Goal: Task Accomplishment & Management: Complete application form

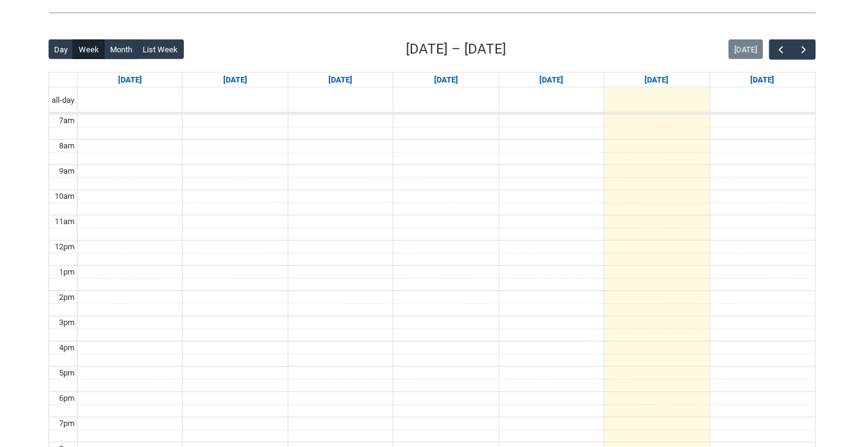
scroll to position [245, 0]
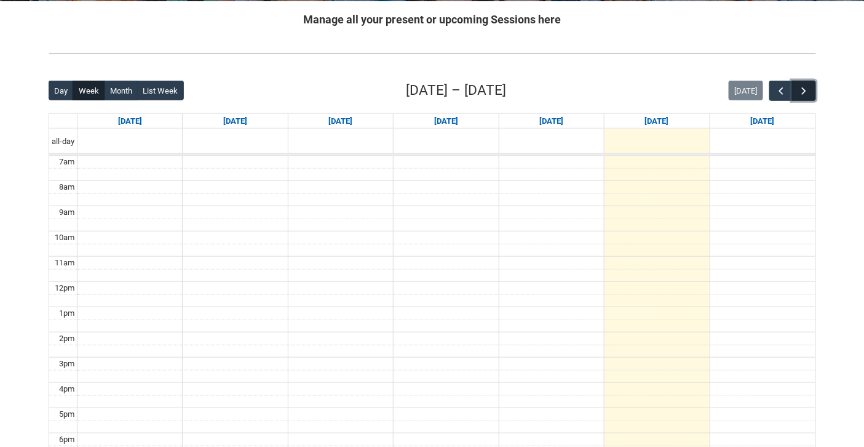
click at [807, 88] on span "button" at bounding box center [805, 91] width 12 height 12
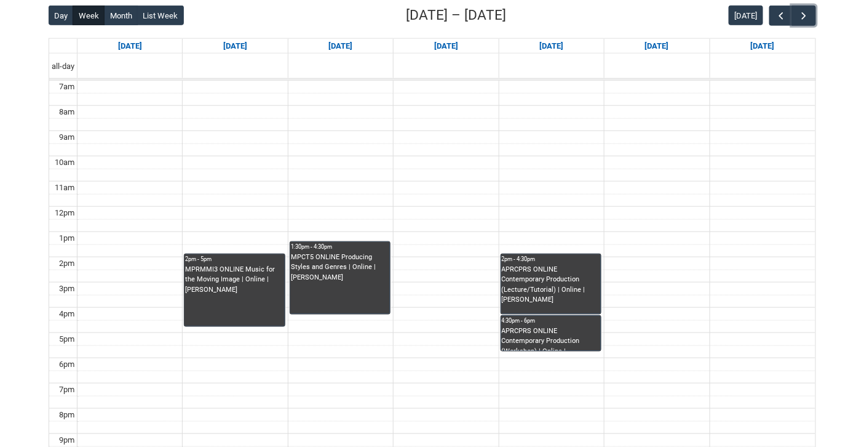
scroll to position [321, 0]
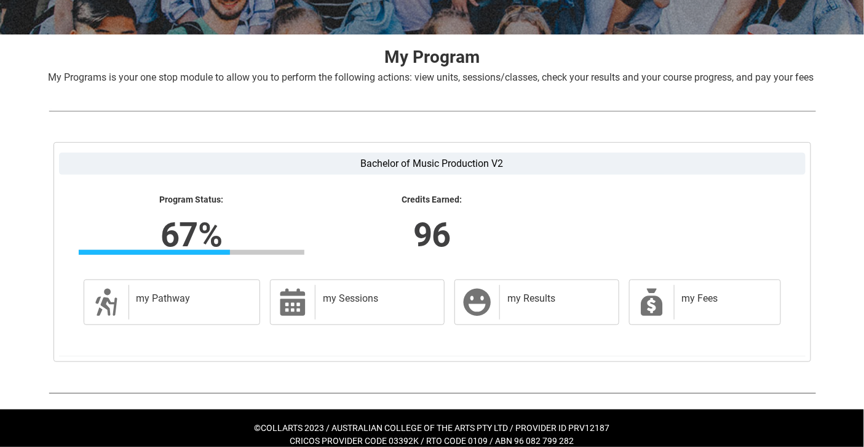
scroll to position [236, 0]
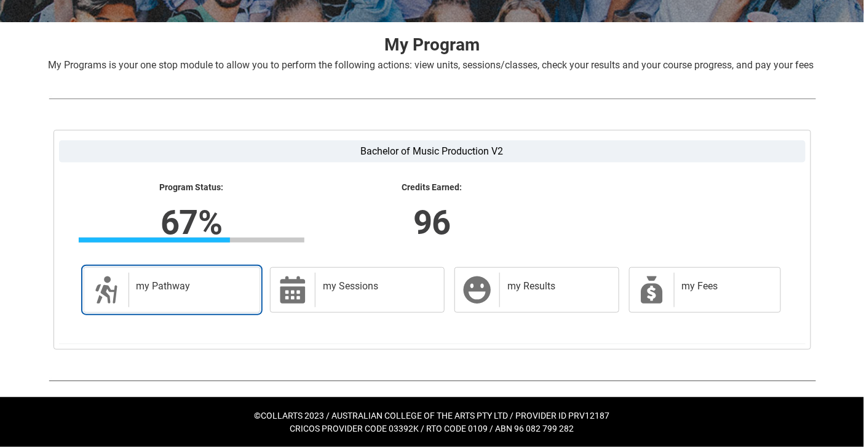
click at [189, 294] on div "my Pathway" at bounding box center [192, 290] width 127 height 34
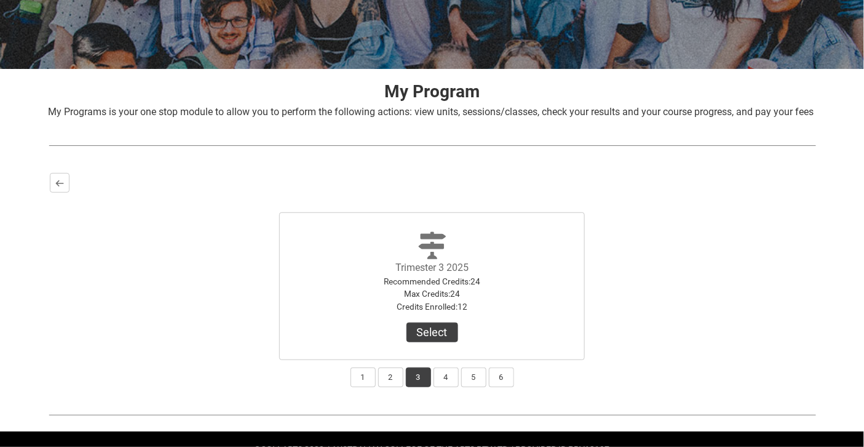
scroll to position [225, 0]
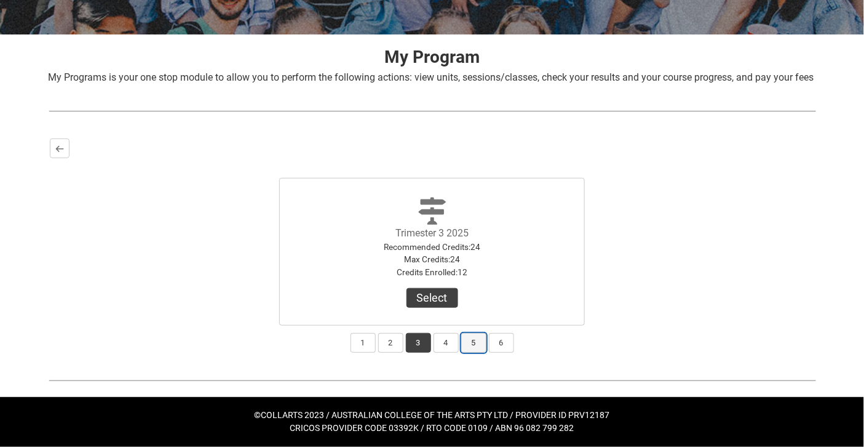
click at [472, 341] on button "5" at bounding box center [473, 343] width 25 height 20
click at [450, 299] on button "Select Term" at bounding box center [433, 298] width 80 height 20
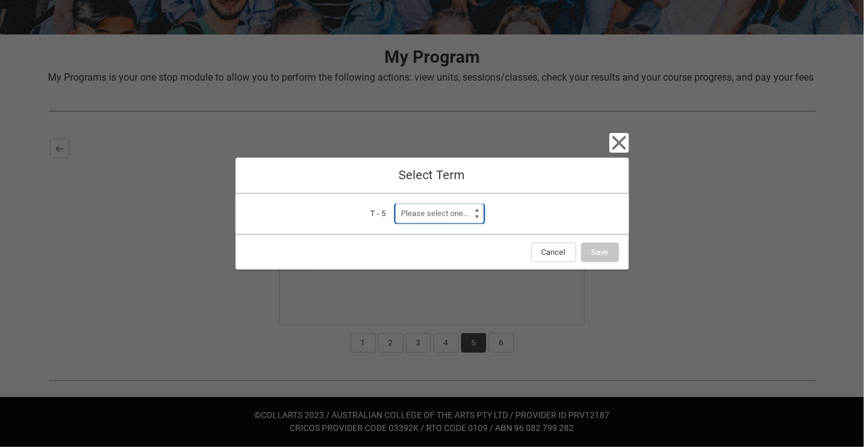
click at [475, 212] on select "Please select one... Trimester 1 2026" at bounding box center [440, 214] width 89 height 20
click at [478, 212] on select "Please select one... Trimester 1 2026" at bounding box center [440, 214] width 89 height 20
click at [620, 144] on icon "button" at bounding box center [619, 143] width 14 height 14
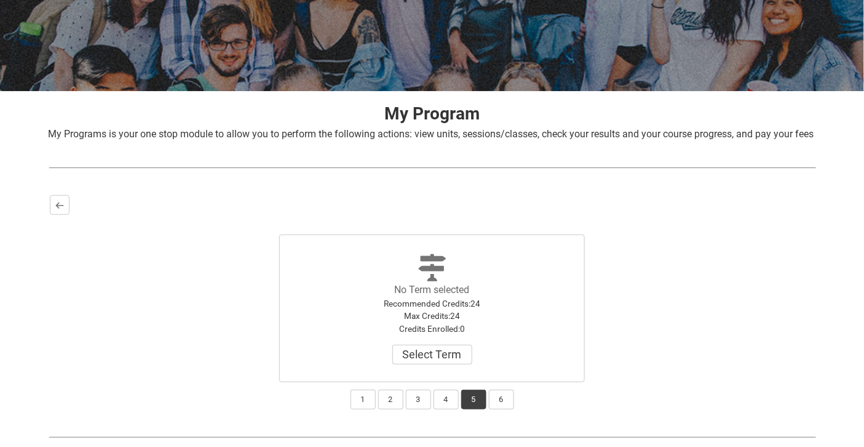
scroll to position [150, 0]
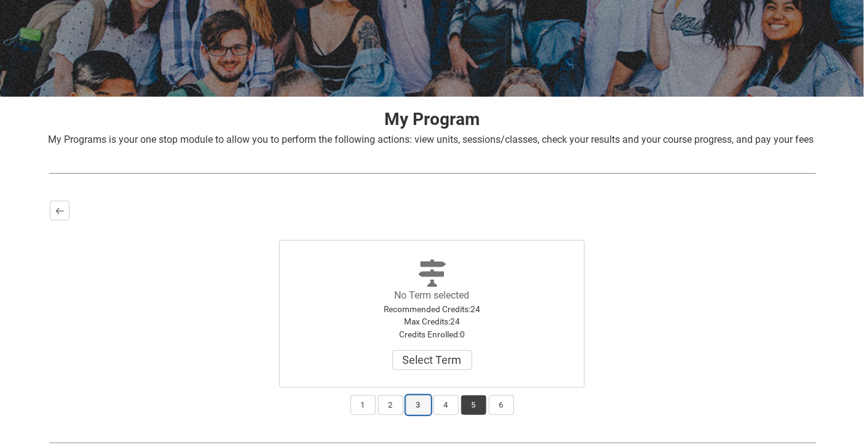
click at [418, 415] on button "3" at bounding box center [418, 405] width 25 height 20
click at [437, 370] on button "Select" at bounding box center [433, 360] width 52 height 20
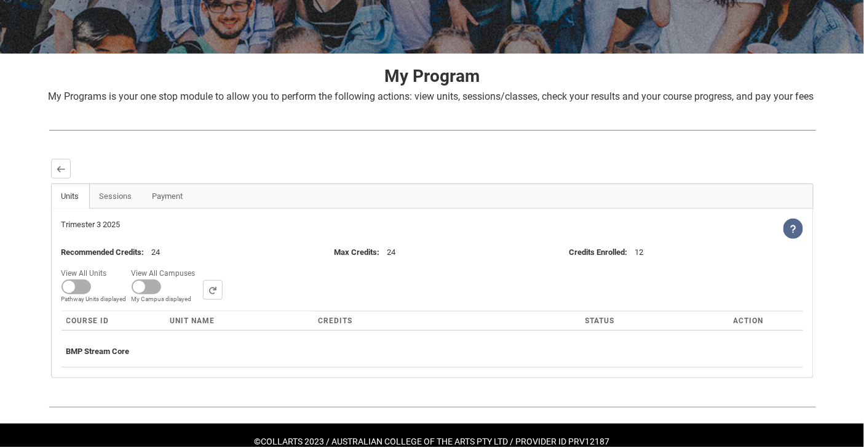
scroll to position [229, 0]
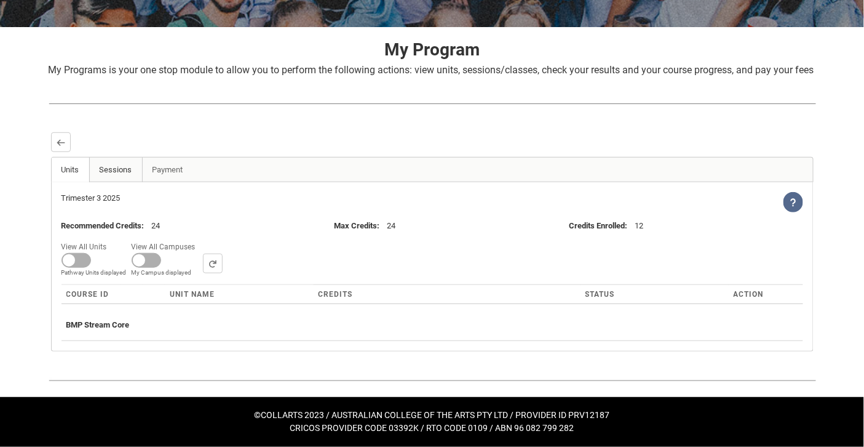
click at [115, 172] on link "Sessions" at bounding box center [116, 169] width 54 height 25
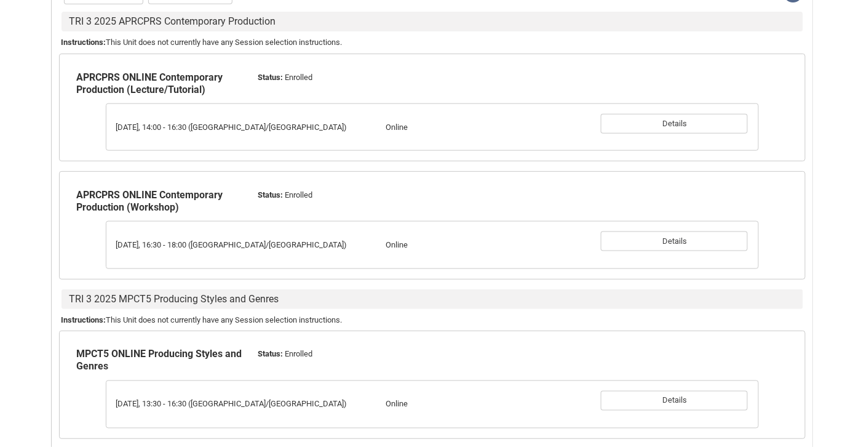
scroll to position [413, 0]
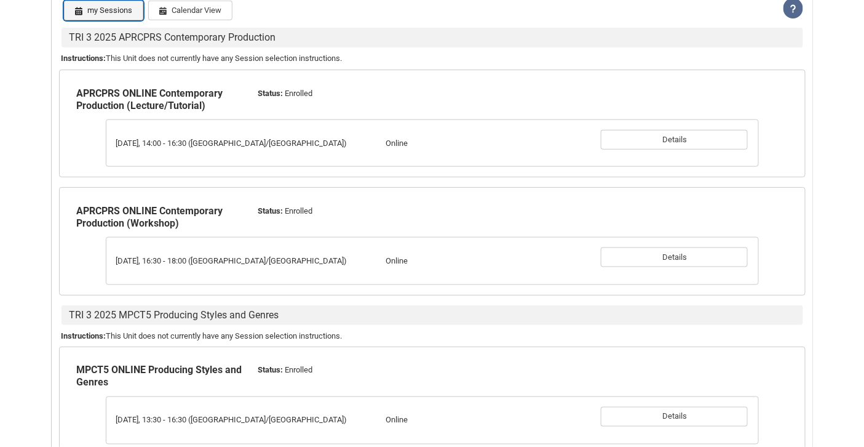
click at [118, 20] on button "my Sessions" at bounding box center [103, 11] width 79 height 20
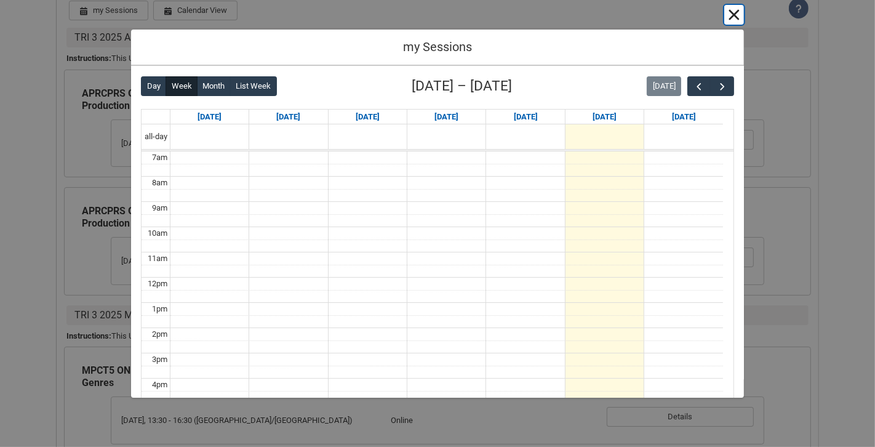
click at [736, 15] on button "Cancel and close" at bounding box center [734, 15] width 20 height 20
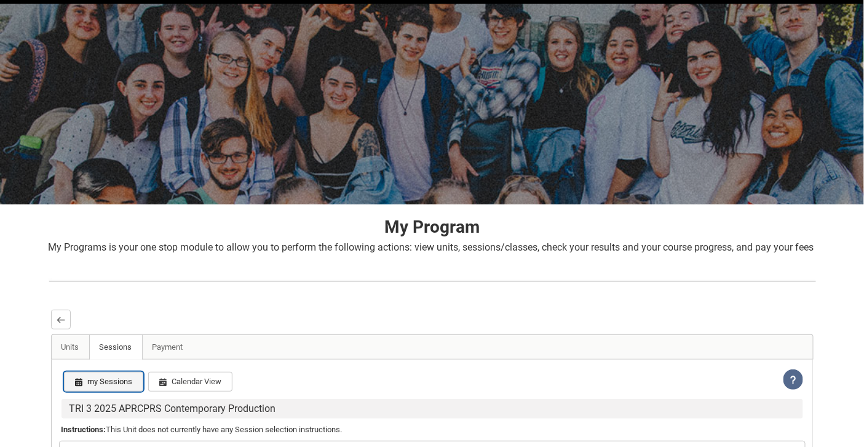
scroll to position [0, 0]
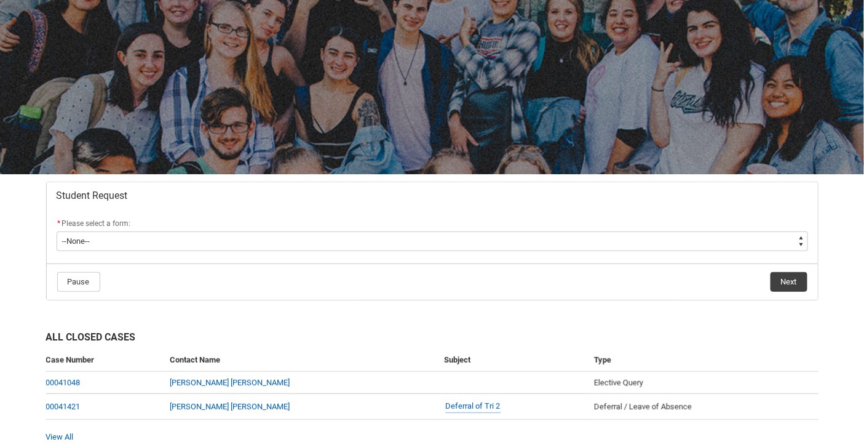
scroll to position [121, 0]
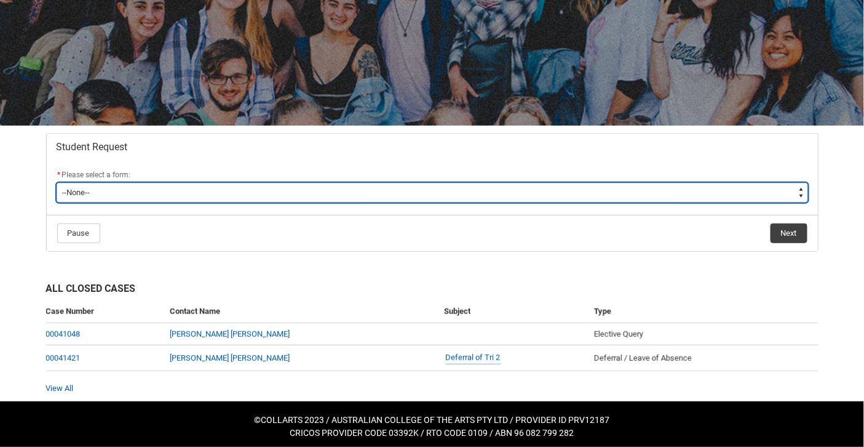
click at [510, 191] on select "--None-- Academic Transcript Application to Appeal Assignment Extension Change …" at bounding box center [433, 193] width 752 height 20
type lightning-select "Enrolment_Variation_Choice"
click at [57, 183] on select "--None-- Academic Transcript Application to Appeal Assignment Extension Change …" at bounding box center [433, 193] width 752 height 20
select select "Enrolment_Variation_Choice"
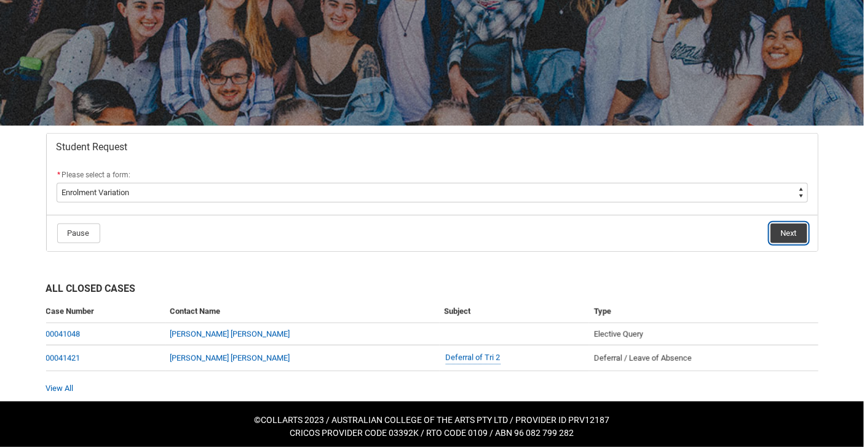
click at [801, 226] on button "Next" at bounding box center [789, 233] width 37 height 20
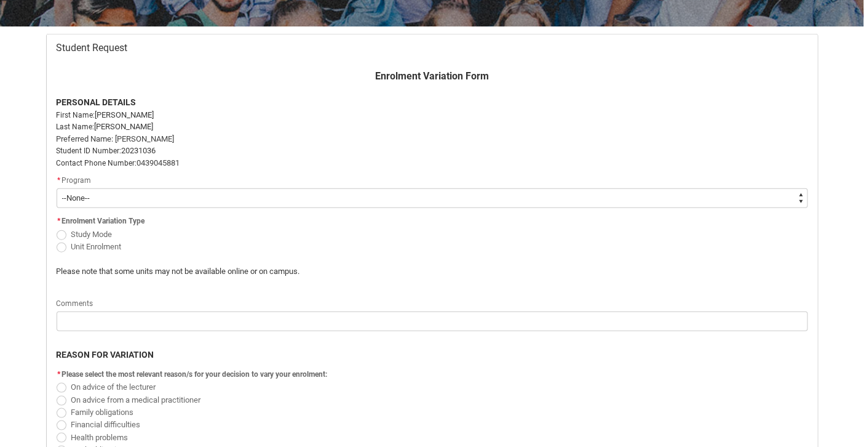
scroll to position [220, 0]
click at [634, 195] on select "--None-- Bachelor of Music Production V2" at bounding box center [433, 198] width 752 height 20
type lightning-select "recordPicklist_ProgramEnrollment.a0jOZ000003RE5BYAW"
click at [57, 188] on select "--None-- Bachelor of Music Production V2" at bounding box center [433, 198] width 752 height 20
select select "recordPicklist_ProgramEnrollment.a0jOZ000003RE5BYAW"
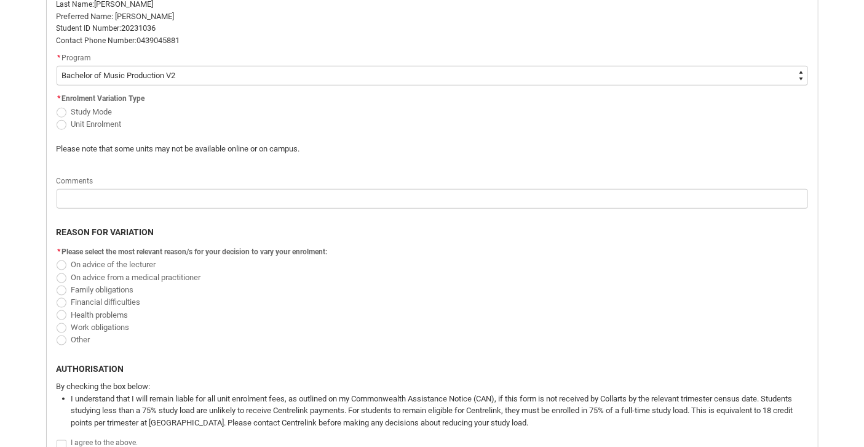
scroll to position [340, 0]
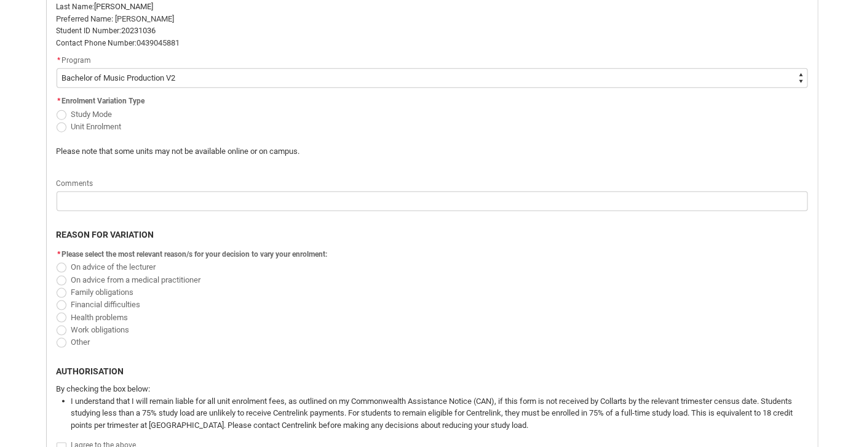
click at [59, 123] on span "Redu_Student_Request flow" at bounding box center [62, 127] width 10 height 10
click at [57, 120] on input "Unit Enrolment" at bounding box center [56, 119] width 1 height 1
radio input "true"
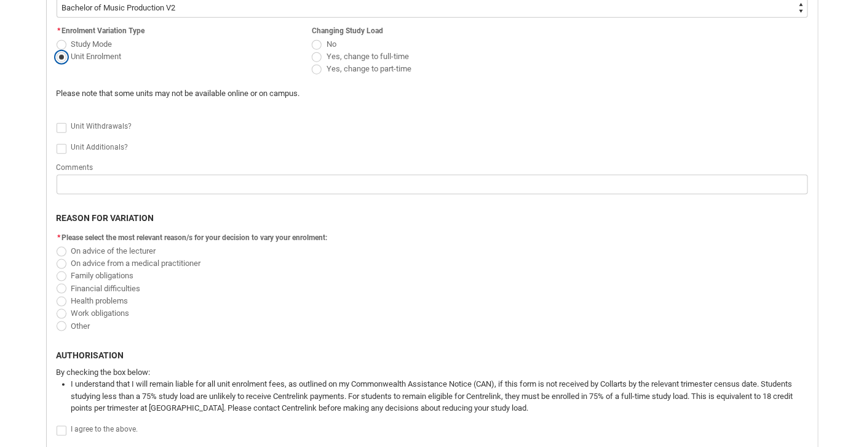
scroll to position [409, 0]
click at [60, 126] on span "Redu_Student_Request flow" at bounding box center [62, 129] width 10 height 10
click at [57, 122] on input "Redu_Student_Request flow" at bounding box center [56, 121] width 1 height 1
type lightning-input "true"
checkbox input "true"
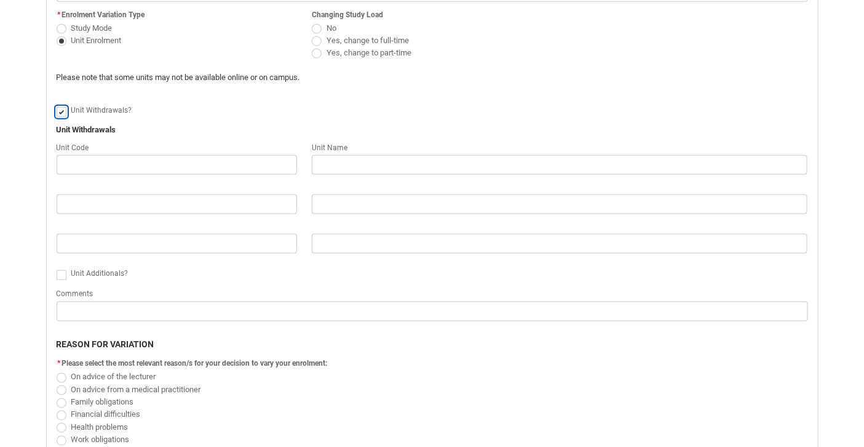
scroll to position [427, 0]
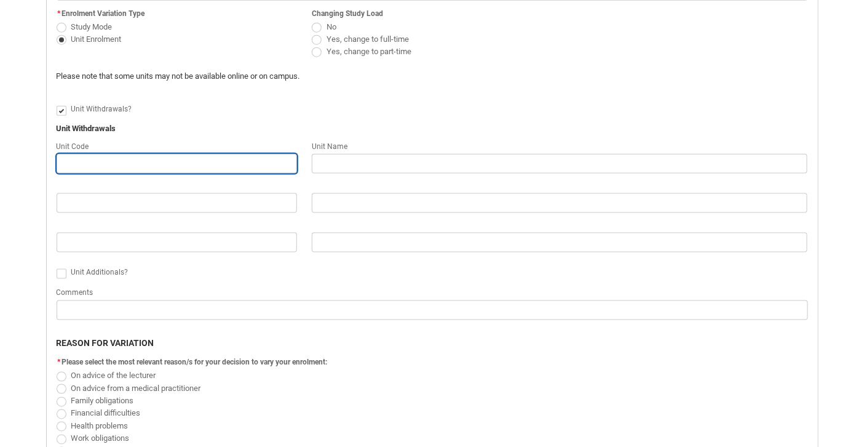
click at [154, 161] on input "Redu_Student_Request flow" at bounding box center [177, 164] width 241 height 20
type lightning-primitive-input-simple "M"
type input "M"
type lightning-primitive-input-simple "MP"
type input "MP"
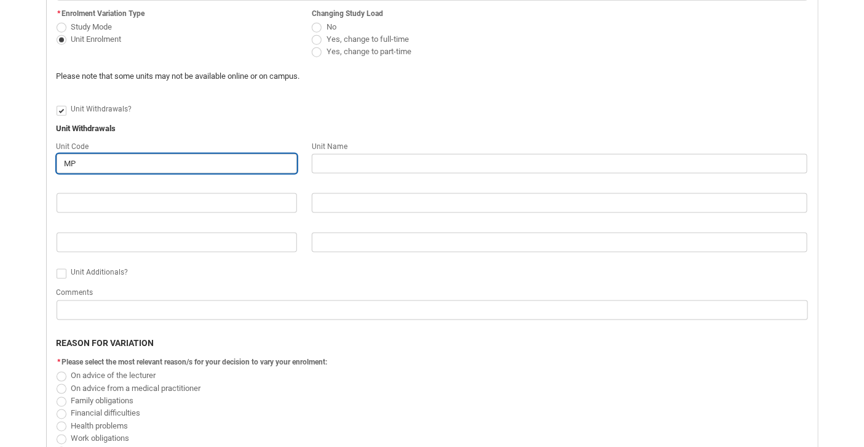
type lightning-primitive-input-simple "MPR"
type input "MPR"
type lightning-primitive-input-simple "MPRM"
type input "MPRM"
type lightning-primitive-input-simple "MPRMM"
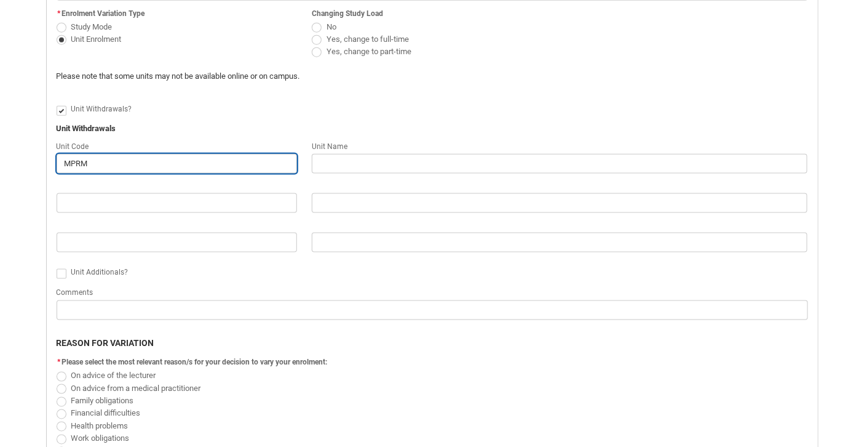
type input "MPRMM"
type lightning-primitive-input-simple "MPRMMI"
type input "MPRMMI"
type lightning-primitive-input-simple "MPRMMI3"
type input "MPRMMI3"
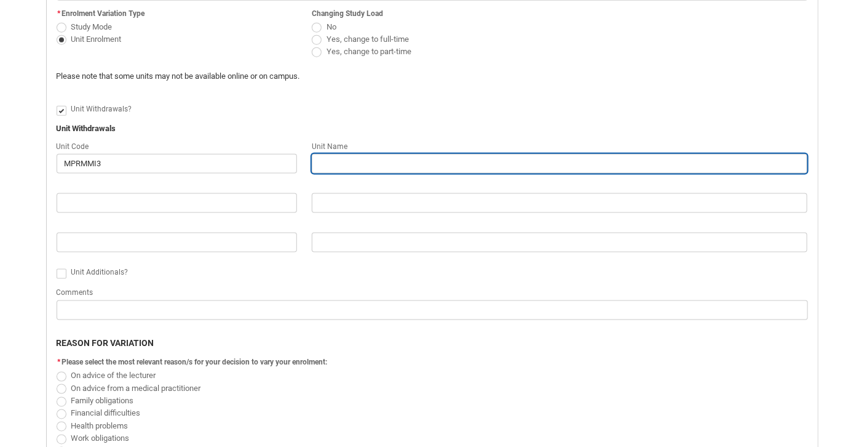
click at [335, 161] on input "Redu_Student_Request flow" at bounding box center [560, 164] width 496 height 20
type lightning-primitive-input-simple "M"
type input "M"
type lightning-primitive-input-simple "Mu"
type input "Mu"
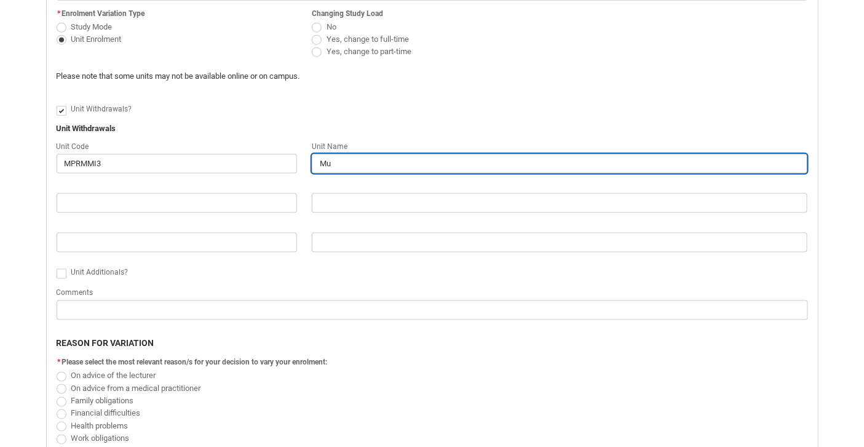
type lightning-primitive-input-simple "Mus"
type input "Mus"
type lightning-primitive-input-simple "Musi"
type input "Musi"
type lightning-primitive-input-simple "Music"
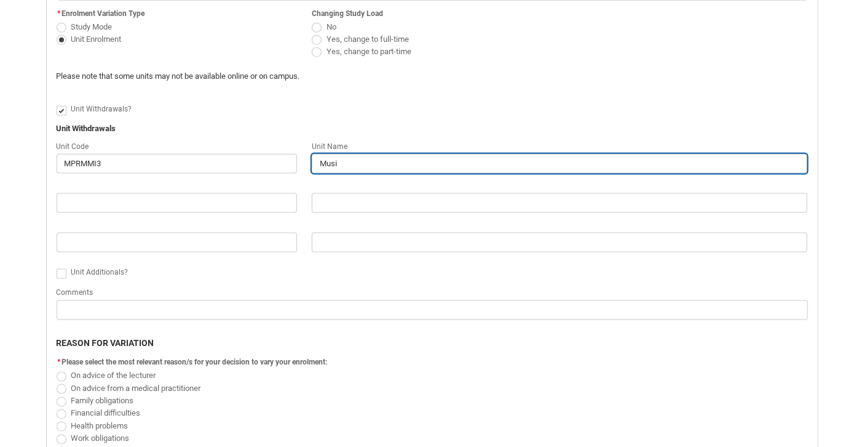
type input "Music"
type lightning-primitive-input-simple "Music"
type input "Music"
type lightning-primitive-input-simple "Music F"
type input "Music F"
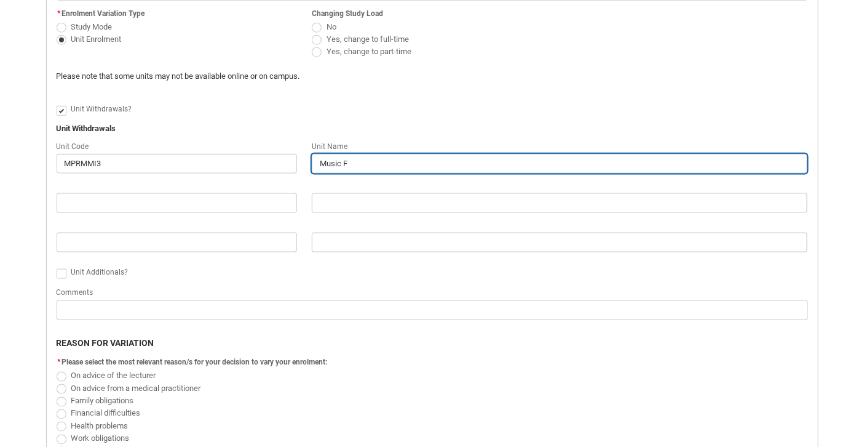
type lightning-primitive-input-simple "Music Fo"
type input "Music Fo"
type lightning-primitive-input-simple "Music For"
type input "Music For"
type lightning-primitive-input-simple "Music For"
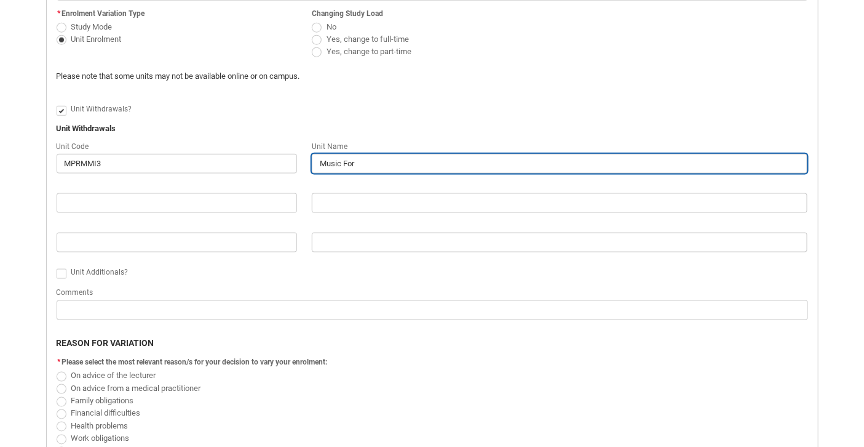
type input "Music For"
type lightning-primitive-input-simple "Music For T"
type input "Music For T"
type lightning-primitive-input-simple "Music For Th"
type input "Music For Th"
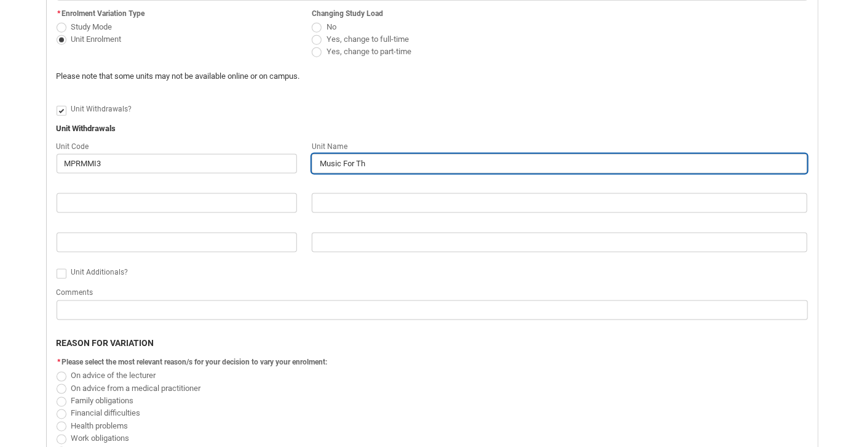
type lightning-primitive-input-simple "Music For The"
type input "Music For The"
type lightning-primitive-input-simple "Music For The"
type input "Music For The"
type lightning-primitive-input-simple "Music For The M"
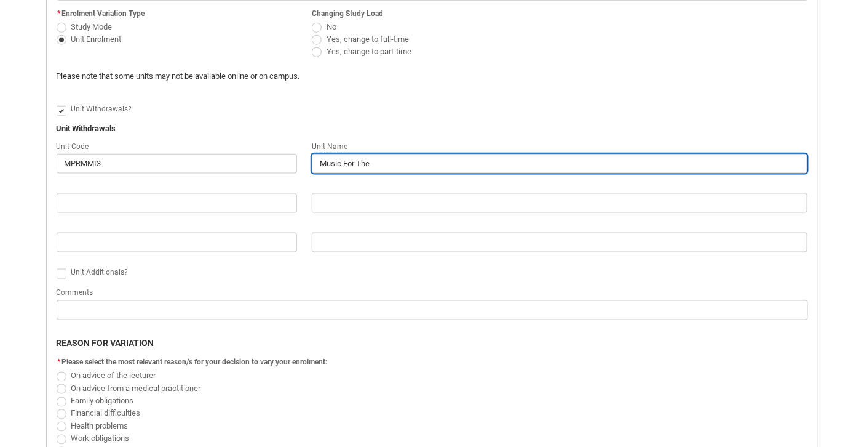
type input "Music For The M"
type lightning-primitive-input-simple "Music For The Mo"
type input "Music For The Mo"
type lightning-primitive-input-simple "Music For The Mov"
type input "Music For The Mov"
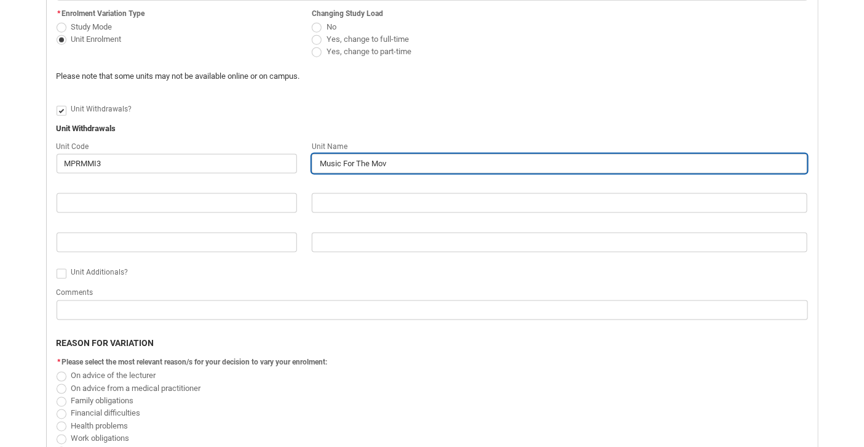
type lightning-primitive-input-simple "Music For The Movi"
type input "Music For The Movi"
type lightning-primitive-input-simple "Music For The Movin"
type input "Music For The Movin"
type lightning-primitive-input-simple "Music For The Moving"
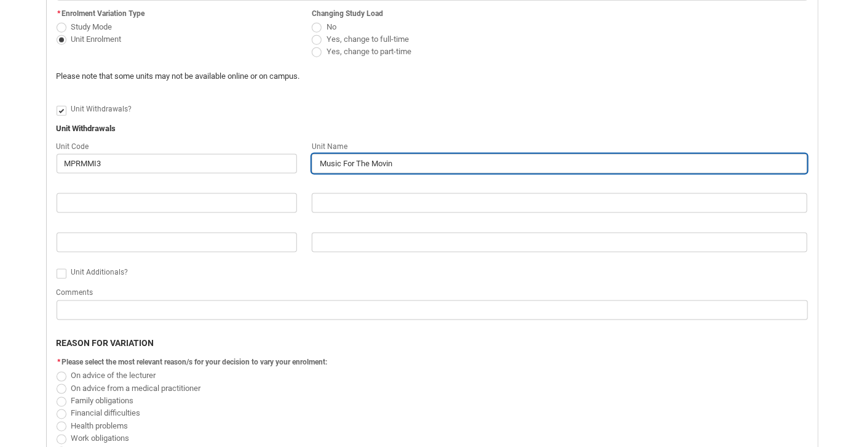
type input "Music For The Moving"
type lightning-primitive-input-simple "Music For The Moving"
type input "Music For The Moving"
type lightning-primitive-input-simple "Music For The Moving I"
type input "Music For The Moving I"
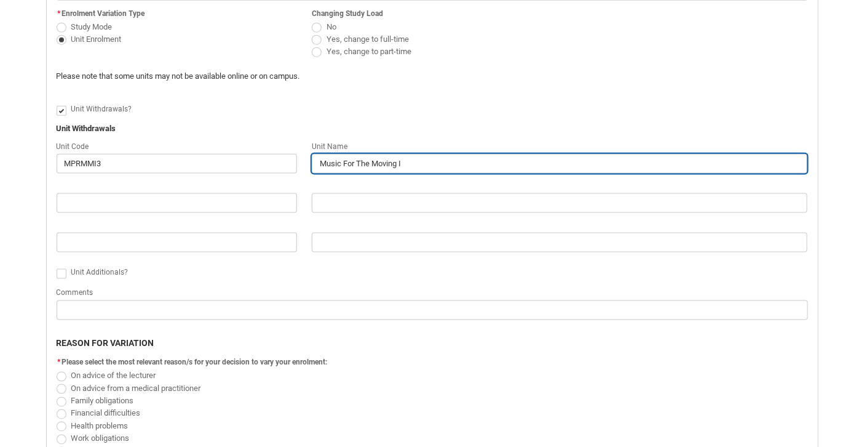
type lightning-primitive-input-simple "Music For The Moving Im"
type input "Music For The Moving Im"
type lightning-primitive-input-simple "Music For The Moving Ima"
type input "Music For The Moving Ima"
type lightning-primitive-input-simple "Music For The Moving Imag"
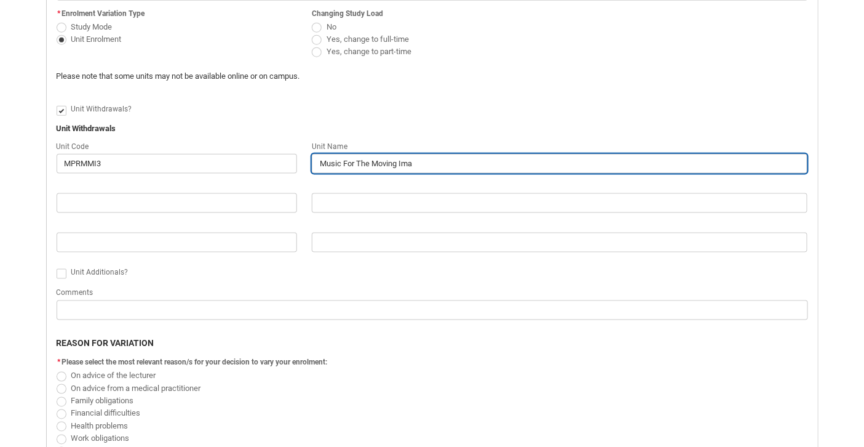
type input "Music For The Moving Imag"
type lightning-primitive-input-simple "Music For The Moving Image"
type input "Music For The Moving Image"
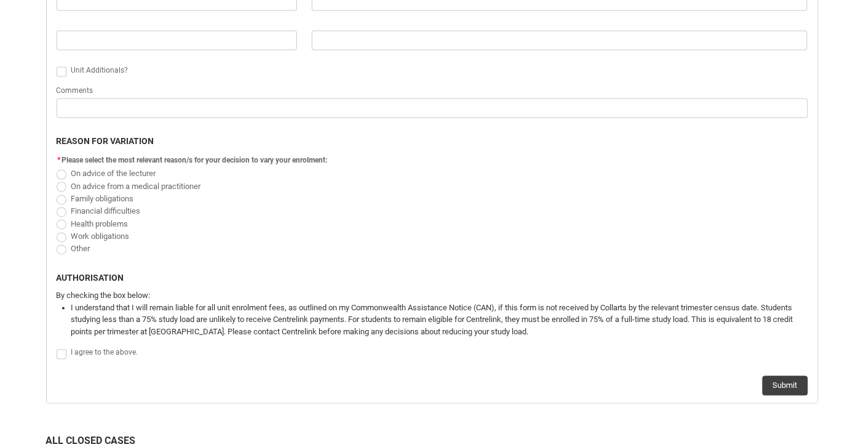
scroll to position [644, 0]
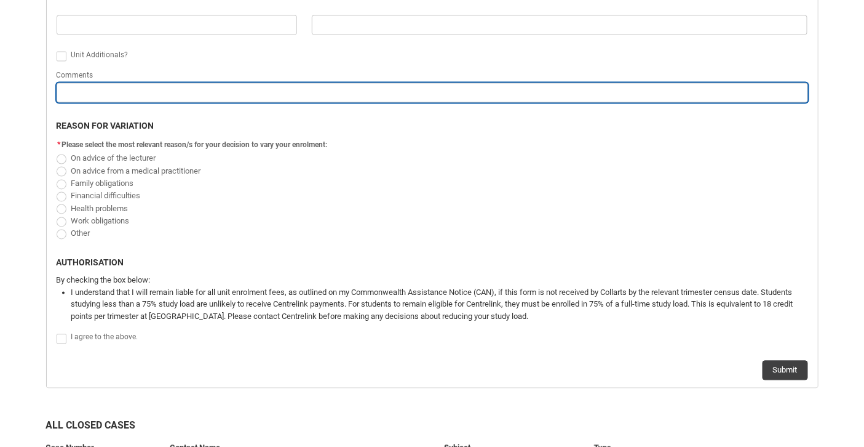
click at [142, 94] on input "Redu_Student_Request flow" at bounding box center [433, 93] width 752 height 20
type lightning-primitive-input-simple "I"
type input "I"
type lightning-primitive-input-simple "I'"
type input "I'"
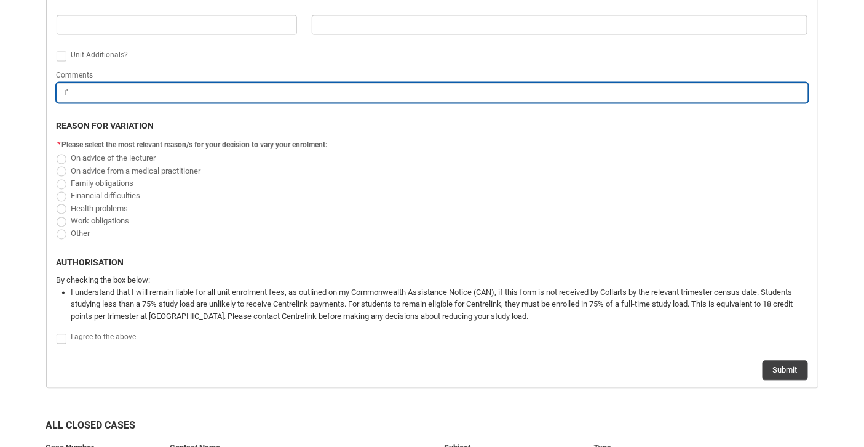
type lightning-primitive-input-simple "I'v"
type input "I'v"
type lightning-primitive-input-simple "I've"
type input "I've"
type lightning-primitive-input-simple "I've"
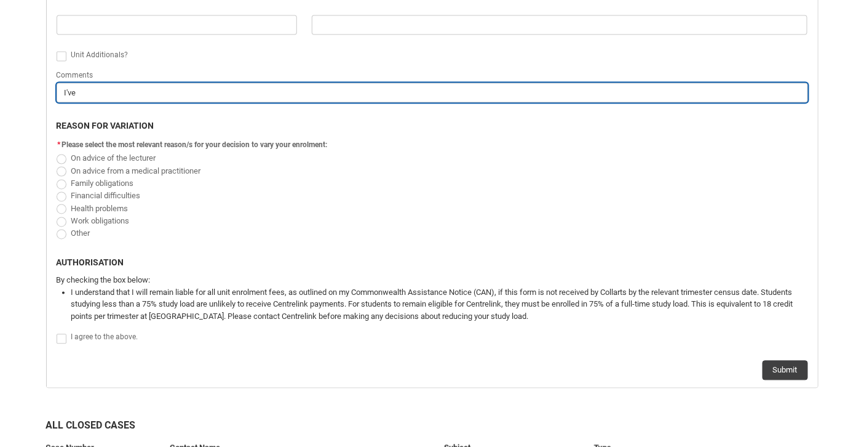
type input "I've"
type lightning-primitive-input-simple "I've a"
type input "I've a"
type lightning-primitive-input-simple "I've al"
type input "I've al"
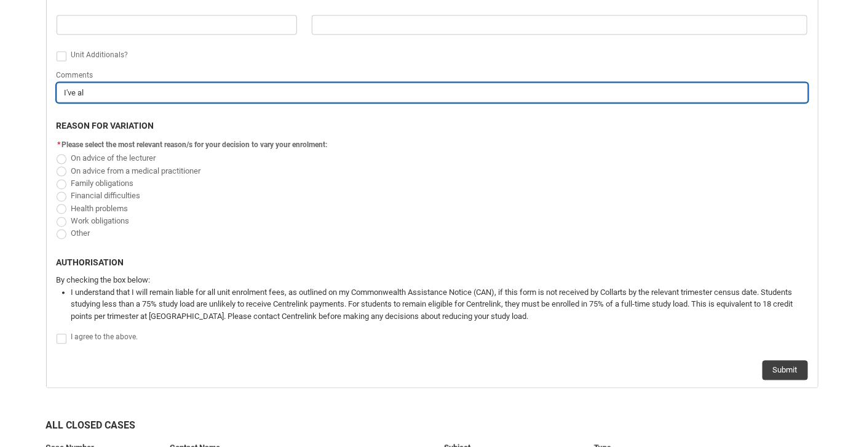
type lightning-primitive-input-simple "I've alr"
type input "I've alr"
type lightning-primitive-input-simple "I've alre"
type input "I've alre"
type lightning-primitive-input-simple "I've alrea"
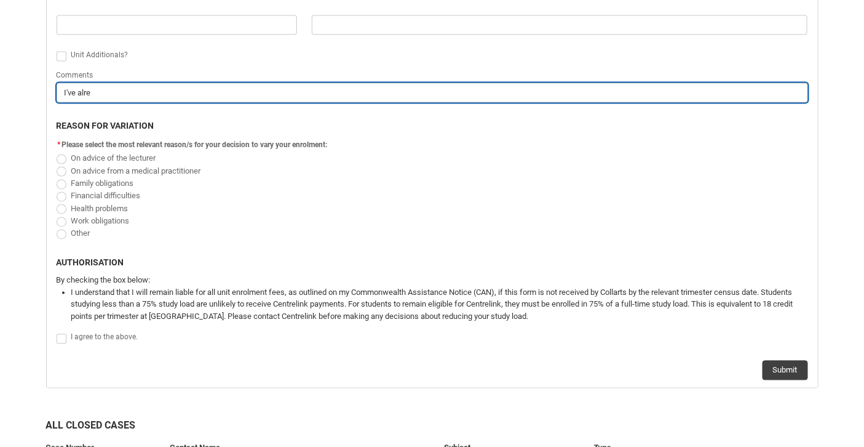
type input "I've alrea"
type lightning-primitive-input-simple "I've alread"
type input "I've alread"
type lightning-primitive-input-simple "I've alreadd"
type input "I've alreadd"
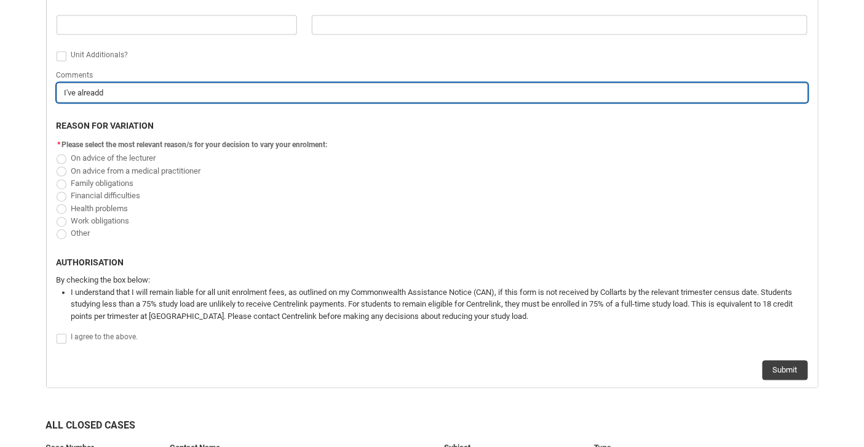
type lightning-primitive-input-simple "I've alread"
type input "I've alread"
type lightning-primitive-input-simple "I've already"
type input "I've already"
type lightning-primitive-input-simple "I've already"
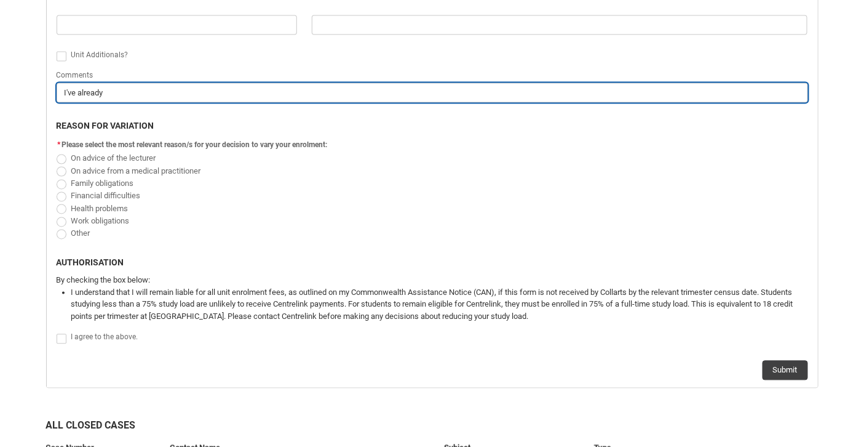
type input "I've already"
type lightning-primitive-input-simple "I've already c"
type input "I've already c"
type lightning-primitive-input-simple "I've already co"
type input "I've already co"
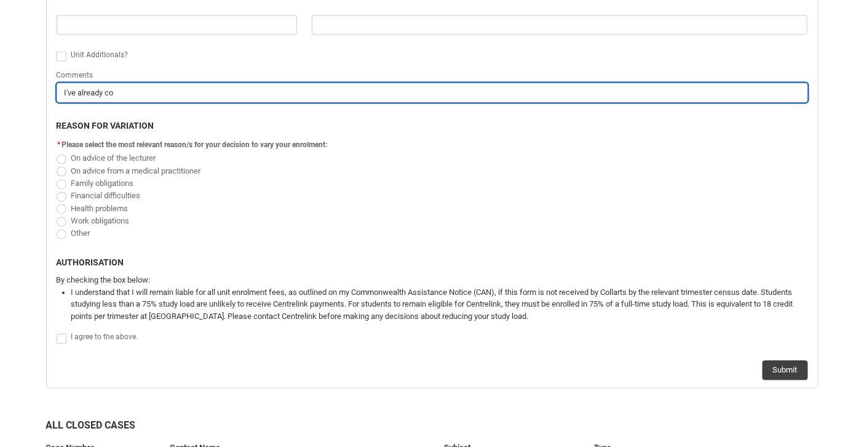
type lightning-primitive-input-simple "I've already co,"
type input "I've already co,"
type lightning-primitive-input-simple "I've already co,m"
type input "I've already co,m"
type lightning-primitive-input-simple "I've already co,"
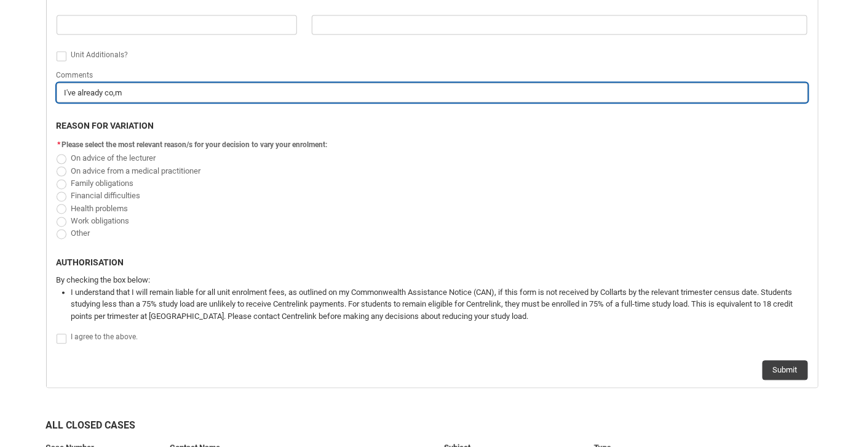
type input "I've already co,"
type lightning-primitive-input-simple "I've already co"
type input "I've already co"
type lightning-primitive-input-simple "I've already com"
type input "I've already com"
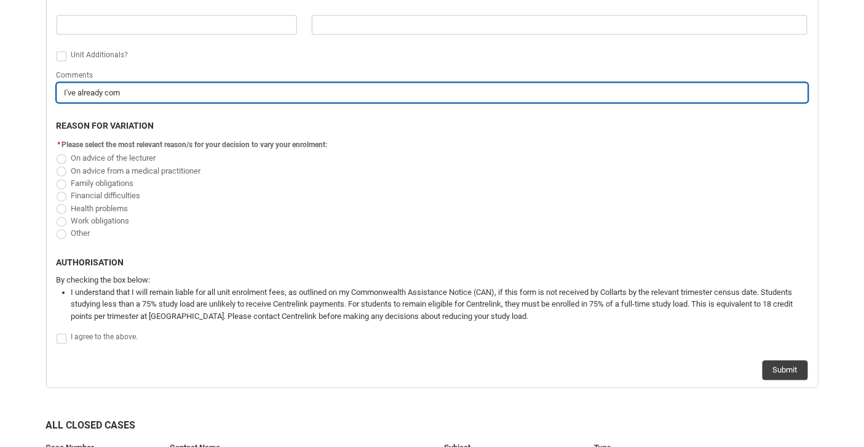
type lightning-primitive-input-simple "I've already comp"
type input "I've already comp"
type lightning-primitive-input-simple "I've already compl"
type input "I've already compl"
type lightning-primitive-input-simple "I've already comple"
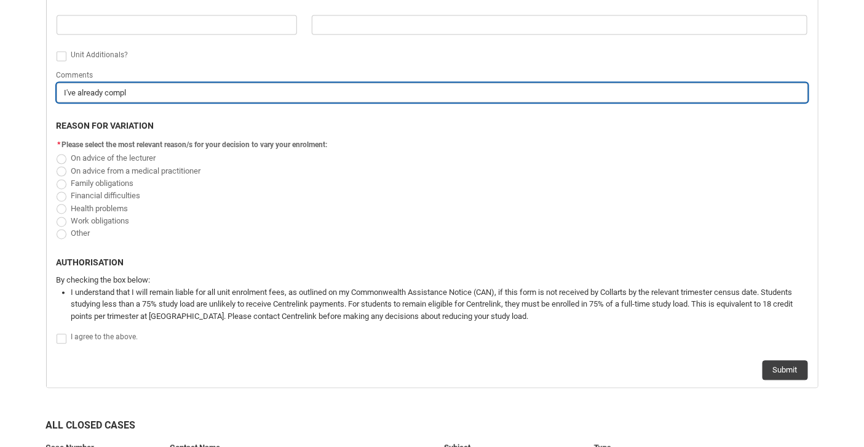
type input "I've already comple"
type lightning-primitive-input-simple "I've already complet"
type input "I've already complet"
type lightning-primitive-input-simple "I've already complete"
type input "I've already complete"
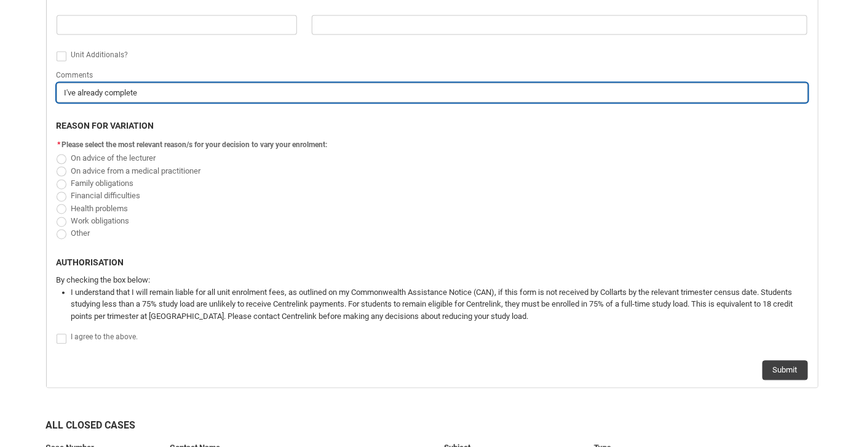
type lightning-primitive-input-simple "I've already completed"
type input "I've already completed"
type lightning-primitive-input-simple "I've already completed"
type input "I've already completed"
type lightning-primitive-input-simple "I've already completed t"
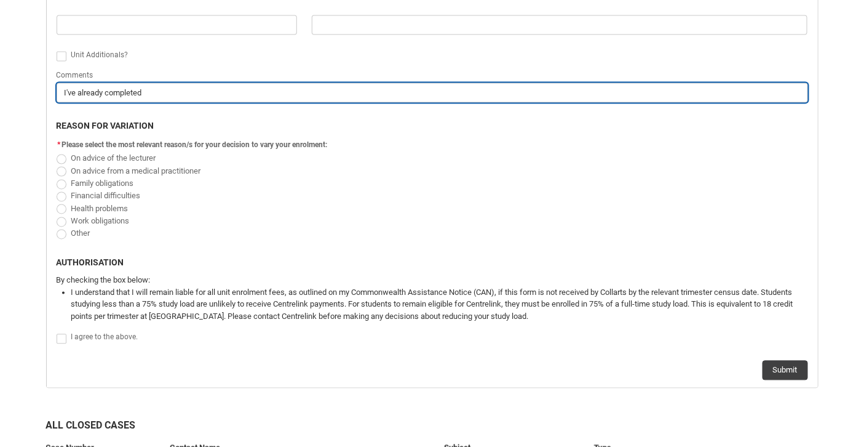
type input "I've already completed t"
type lightning-primitive-input-simple "I've already completed tj"
type input "I've already completed tj"
type lightning-primitive-input-simple "I've already completed t"
type input "I've already completed t"
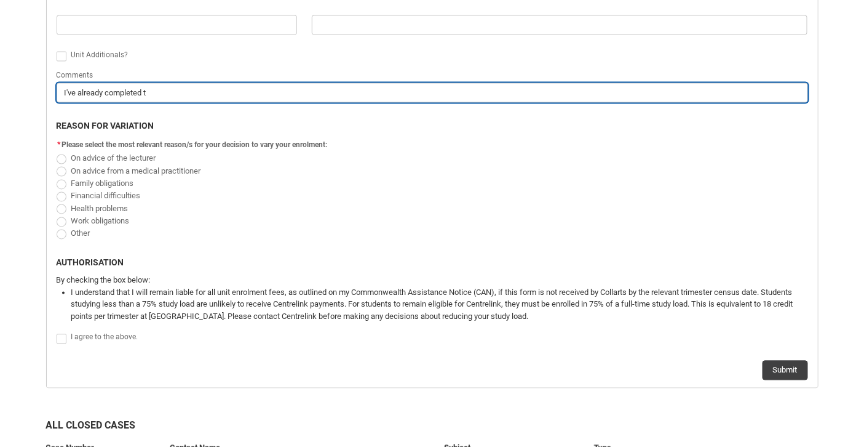
type lightning-primitive-input-simple "I've already completed ts"
type input "I've already completed ts"
type lightning-primitive-input-simple "I've already completed t"
type input "I've already completed t"
type lightning-primitive-input-simple "I've already completed"
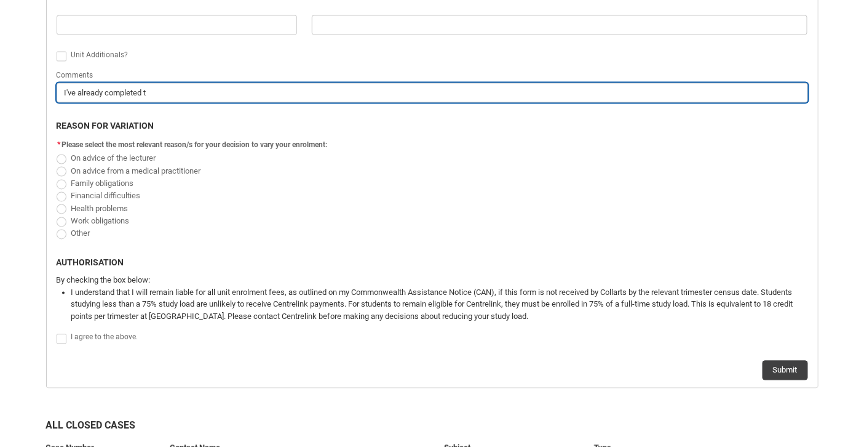
type input "I've already completed"
type lightning-primitive-input-simple "I've already completed t"
type input "I've already completed t"
type lightning-primitive-input-simple "I've already completed th"
type input "I've already completed th"
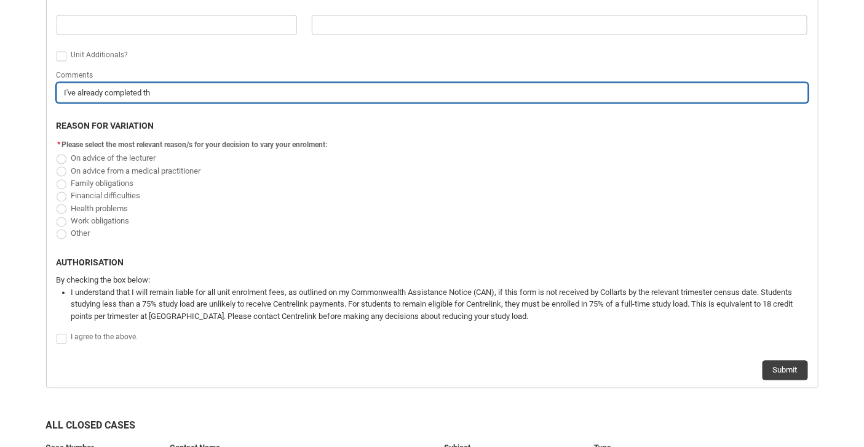
type lightning-primitive-input-simple "I've already completed thi"
type input "I've already completed thi"
type lightning-primitive-input-simple "I've already completed this"
type input "I've already completed this"
type lightning-primitive-input-simple "I've already completed this"
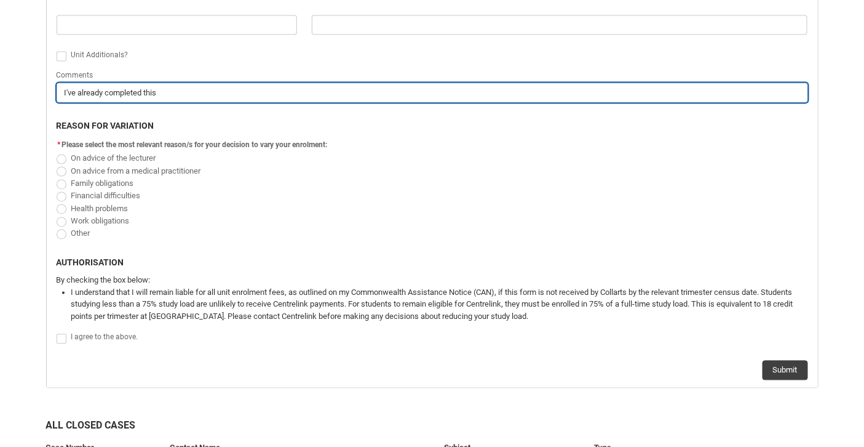
type input "I've already completed this"
type lightning-primitive-input-simple "I've already completed this u"
type input "I've already completed this u"
type lightning-primitive-input-simple "I've already completed this un"
type input "I've already completed this un"
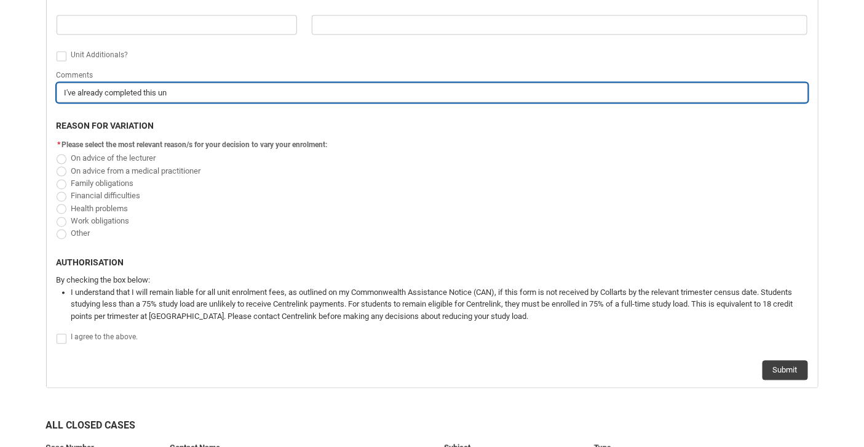
type lightning-primitive-input-simple "I've already completed this uni"
type input "I've already completed this uni"
type lightning-primitive-input-simple "I've already completed this unit"
type input "I've already completed this unit"
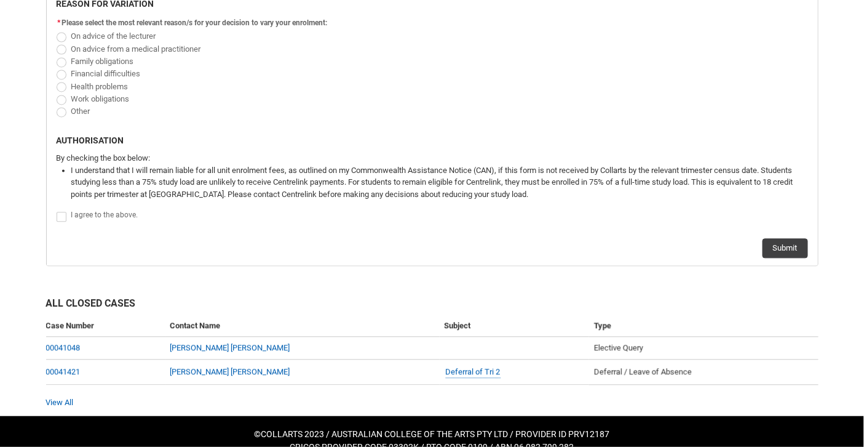
scroll to position [768, 0]
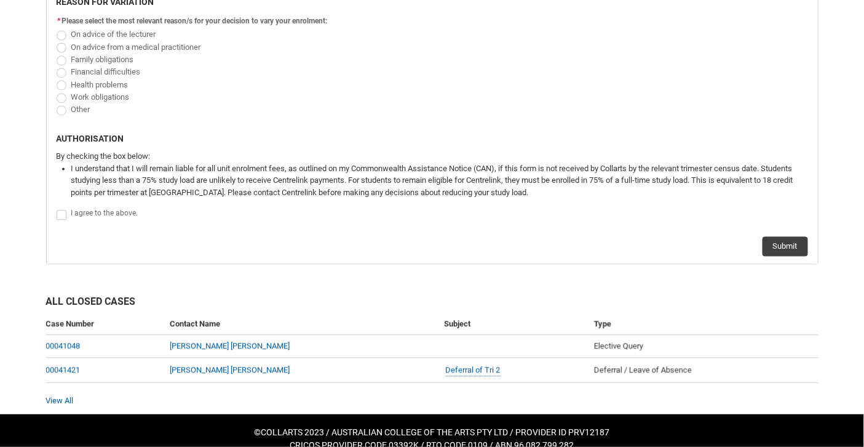
click at [60, 108] on span "Redu_Student_Request flow" at bounding box center [62, 111] width 10 height 10
click at [57, 103] on input "Other" at bounding box center [56, 103] width 1 height 1
radio input "true"
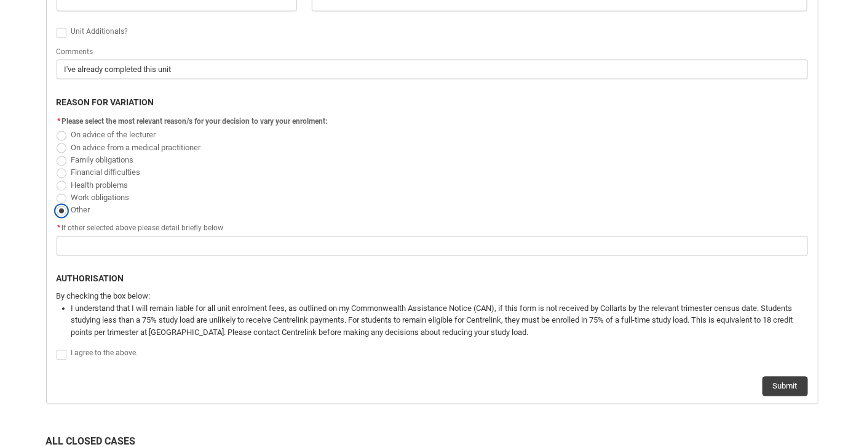
scroll to position [669, 0]
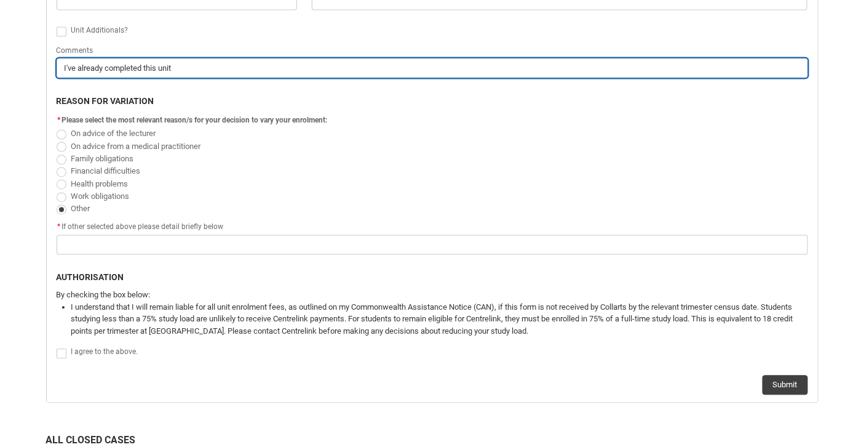
drag, startPoint x: 189, startPoint y: 68, endPoint x: 0, endPoint y: 41, distance: 191.3
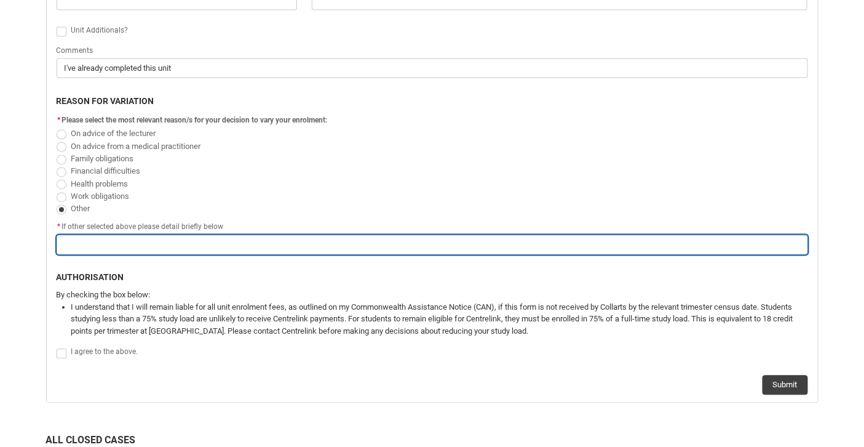
click at [101, 249] on input "Redu_Student_Request flow" at bounding box center [433, 245] width 752 height 20
type lightning-primitive-input-simple "v"
type input "v"
paste input "I've already completed this unit"
type lightning-primitive-input-simple "I've already completed this unit"
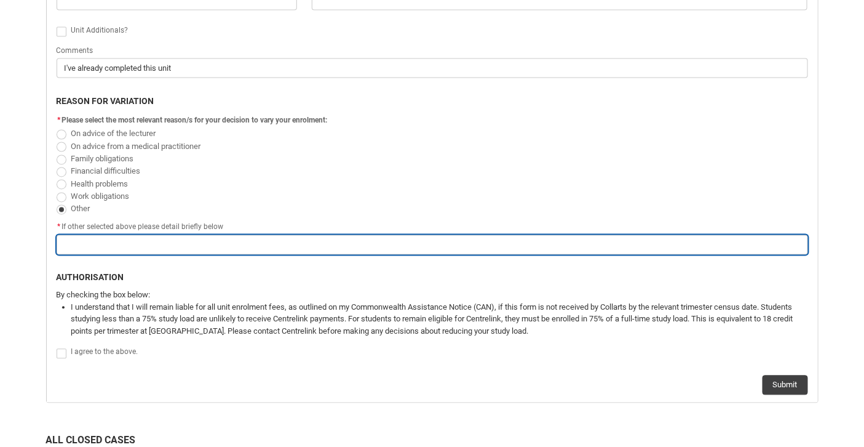
type input "I've already completed this unit"
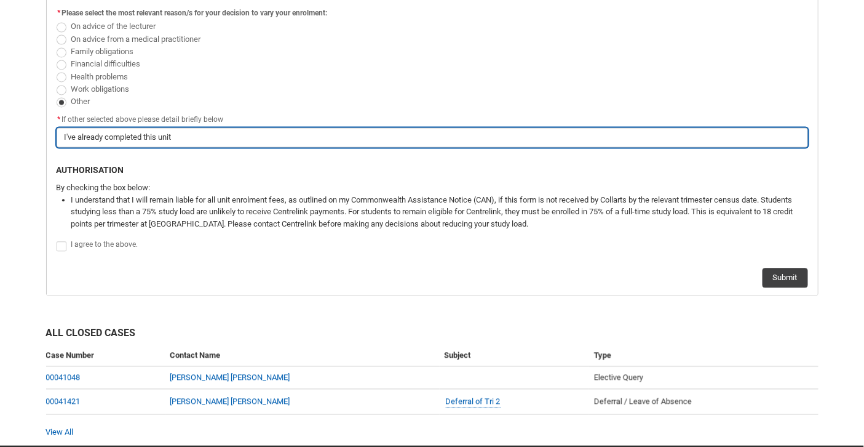
scroll to position [779, 0]
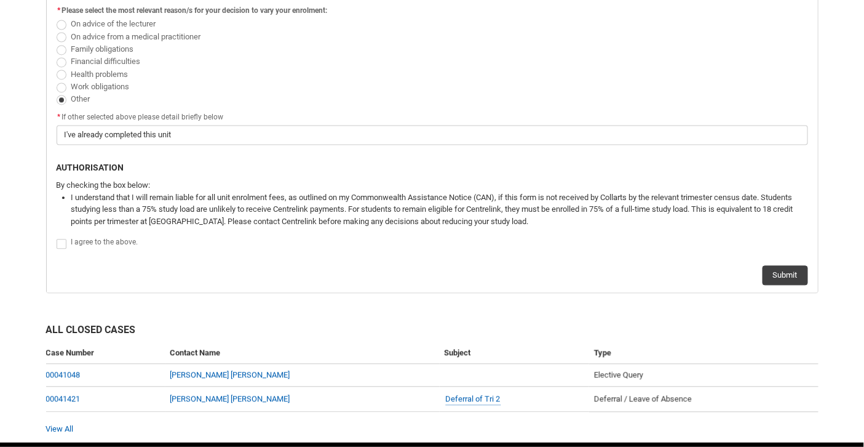
click at [62, 240] on span "Redu_Student_Request flow" at bounding box center [62, 244] width 10 height 10
click at [57, 237] on input "Redu_Student_Request flow" at bounding box center [56, 236] width 1 height 1
type lightning-input "true"
checkbox input "true"
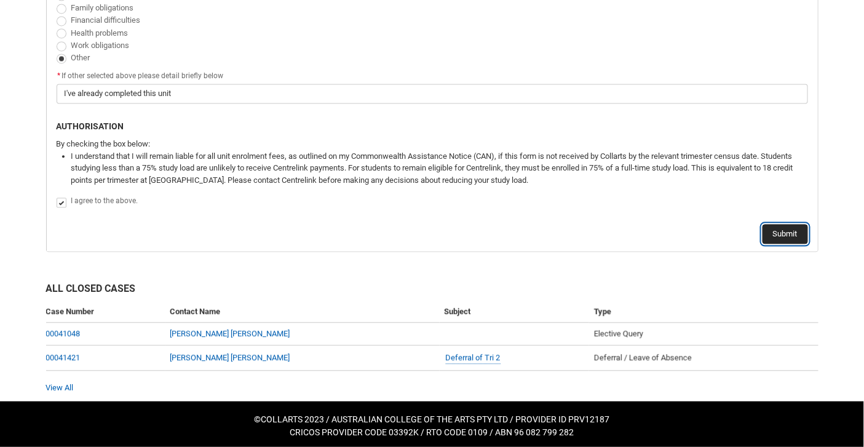
click at [784, 229] on button "Submit" at bounding box center [786, 234] width 46 height 20
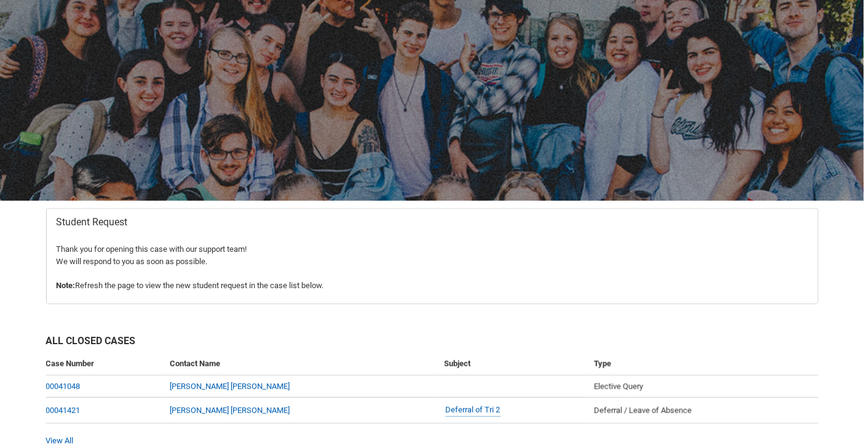
scroll to position [99, 0]
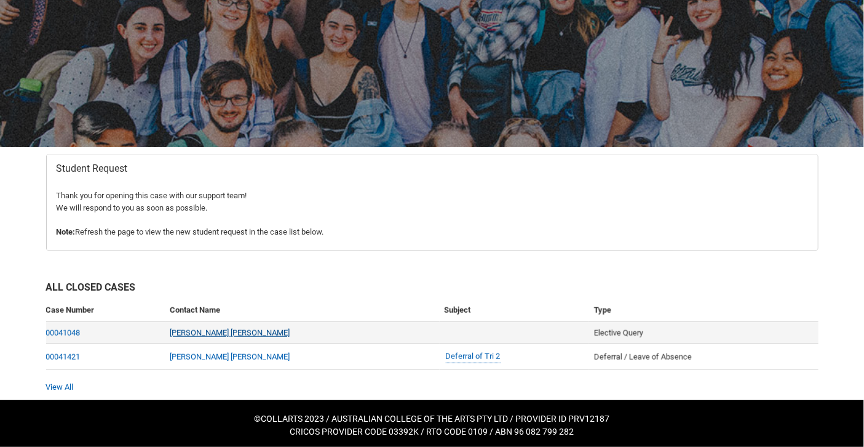
click at [212, 332] on link "Damian Charles Whitty" at bounding box center [230, 332] width 120 height 9
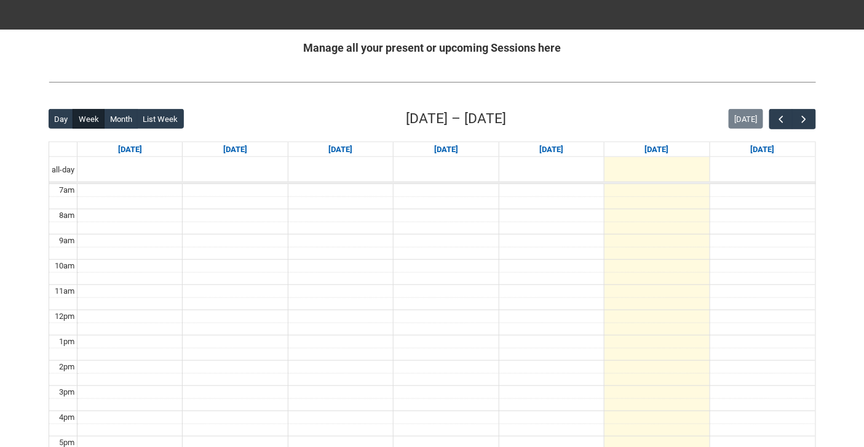
scroll to position [232, 0]
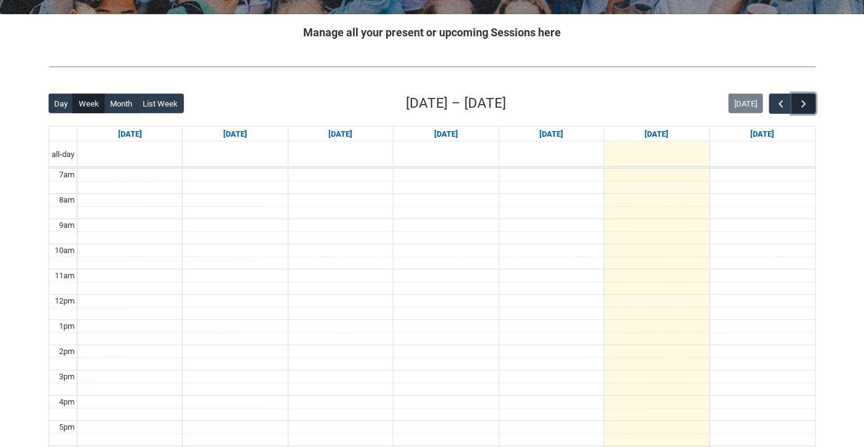
click at [808, 99] on span "button" at bounding box center [805, 104] width 12 height 12
